Goal: Task Accomplishment & Management: Manage account settings

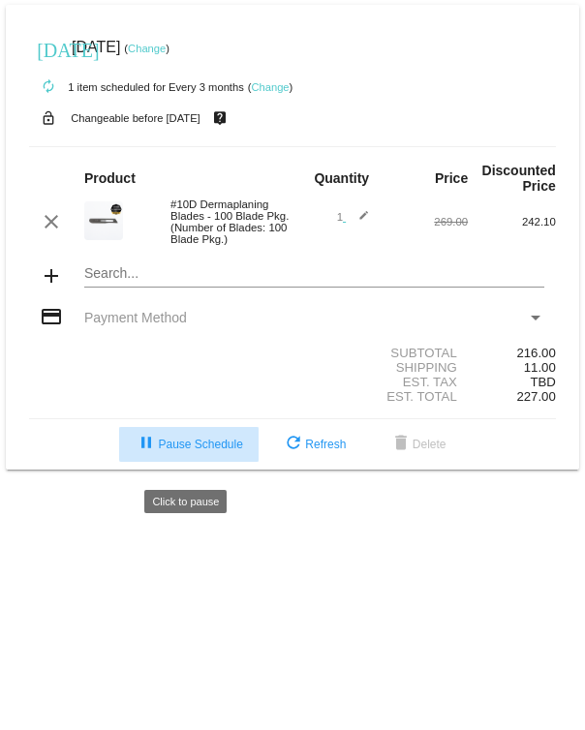
click at [194, 451] on span "pause Pause Schedule" at bounding box center [188, 445] width 107 height 14
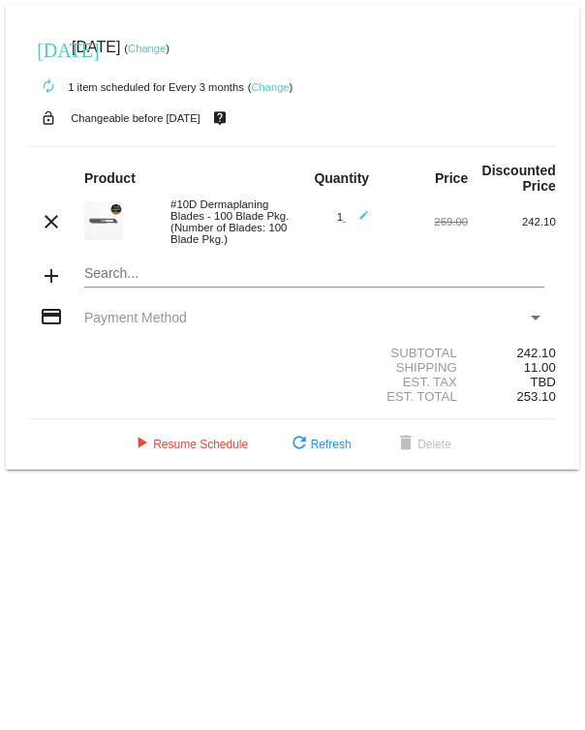
click at [166, 47] on link "Change" at bounding box center [147, 49] width 38 height 12
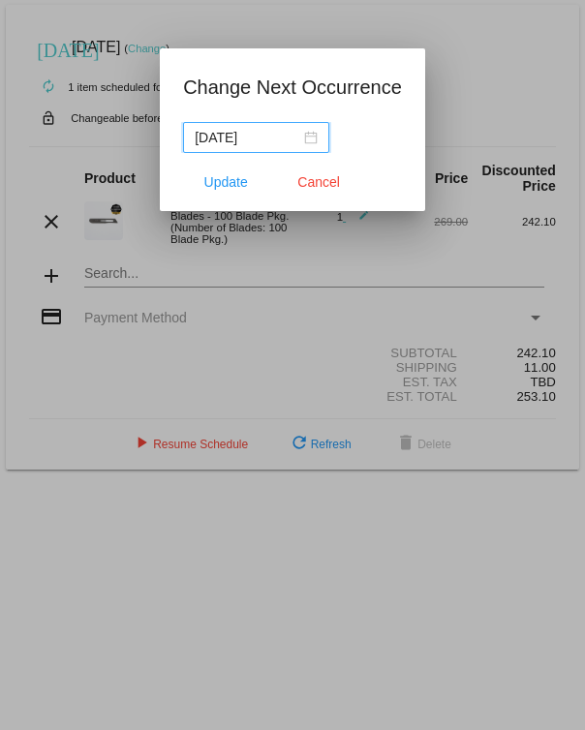
click at [283, 134] on input "2025-09-08" at bounding box center [248, 137] width 106 height 21
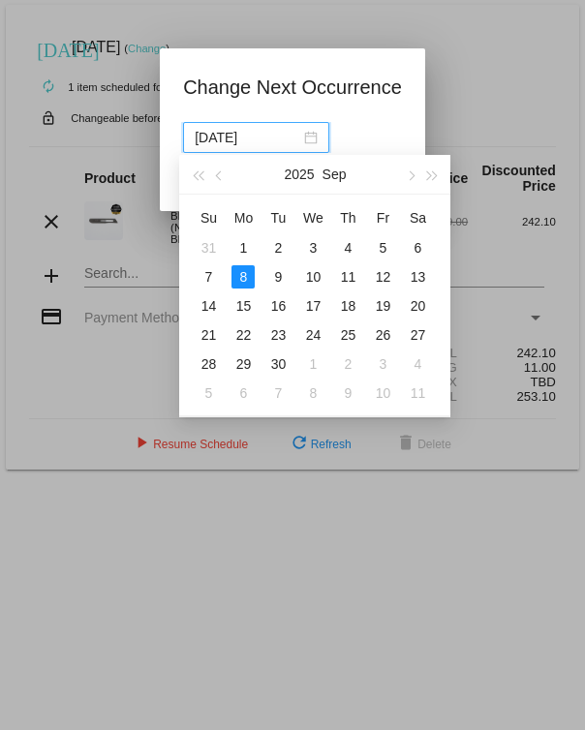
click at [295, 139] on div "2025-09-08" at bounding box center [256, 137] width 123 height 21
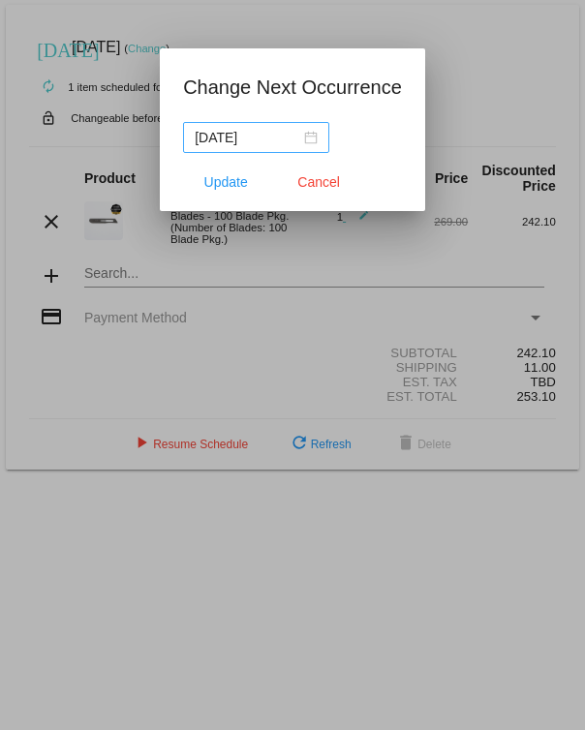
click at [295, 139] on div "2025-09-08" at bounding box center [256, 137] width 123 height 21
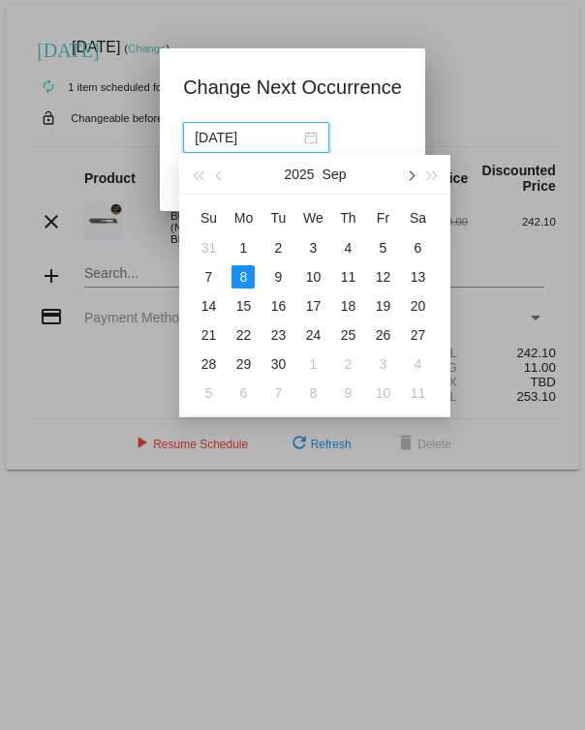
click at [411, 174] on span "button" at bounding box center [411, 176] width 10 height 10
click at [342, 236] on div "1" at bounding box center [347, 247] width 23 height 23
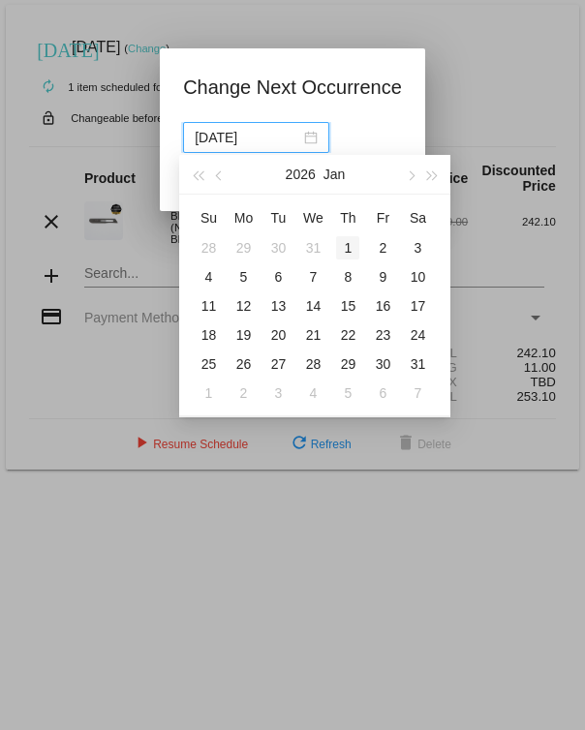
type input "2026-01-01"
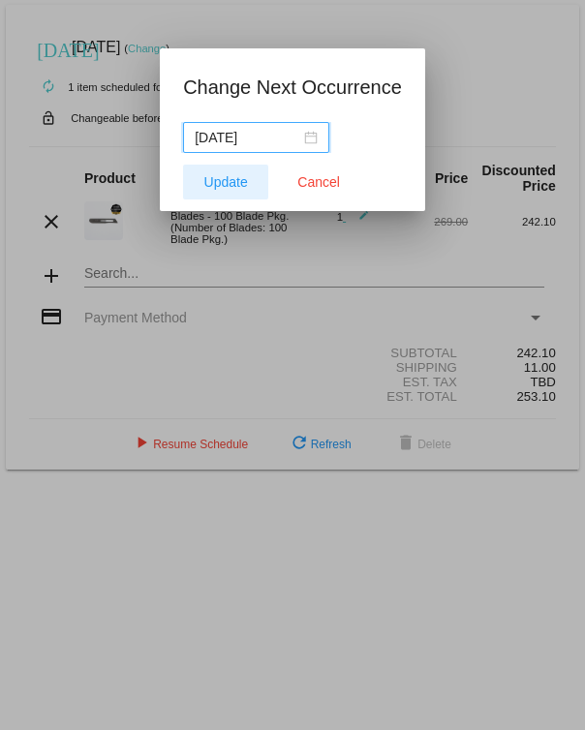
click at [211, 182] on span "Update" at bounding box center [226, 181] width 44 height 15
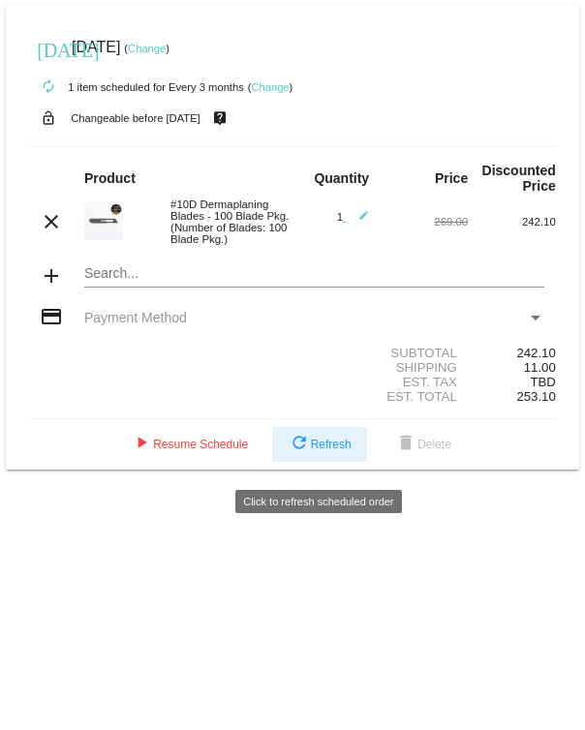
click at [329, 451] on span "refresh Refresh" at bounding box center [319, 445] width 64 height 14
